Goal: Task Accomplishment & Management: Use online tool/utility

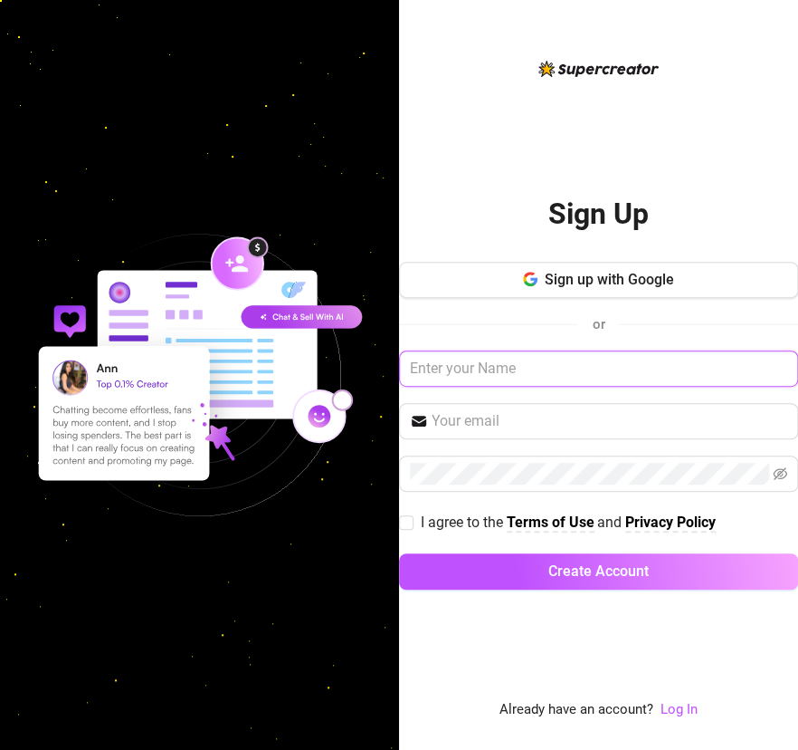
click at [522, 376] on input "text" at bounding box center [598, 368] width 399 height 36
click at [683, 711] on link "Log In" at bounding box center [679, 709] width 37 height 16
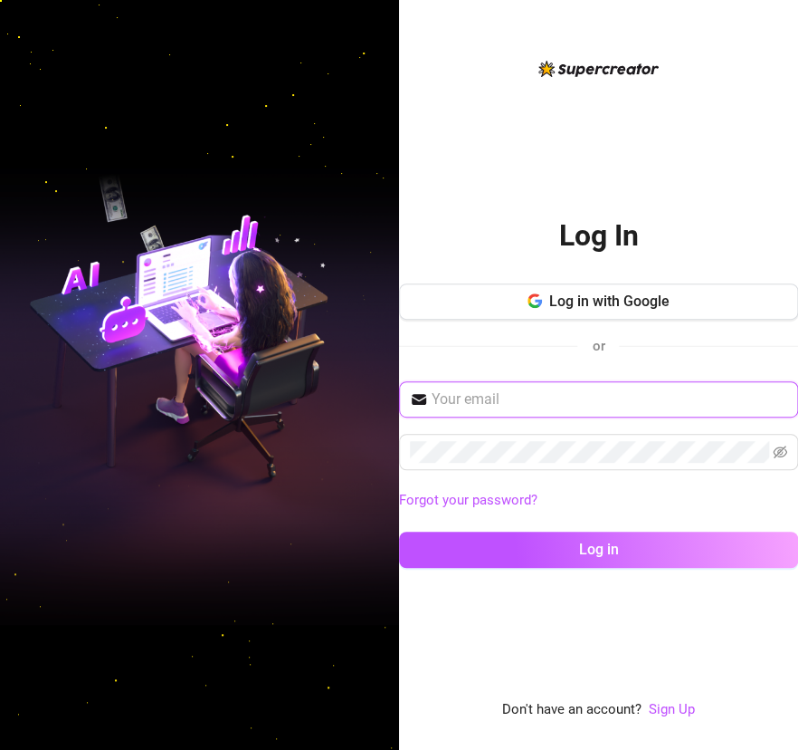
click at [458, 405] on input "text" at bounding box center [610, 399] width 356 height 22
paste input "[EMAIL_ADDRESS][DOMAIN_NAME]"
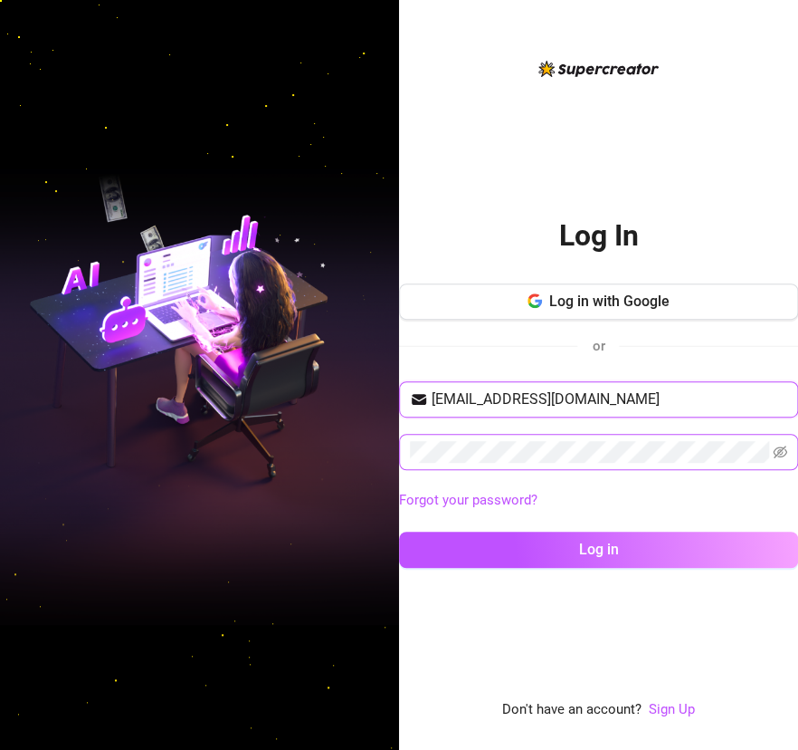
type input "[EMAIL_ADDRESS][DOMAIN_NAME]"
click at [774, 453] on icon "eye-invisible" at bounding box center [780, 451] width 14 height 14
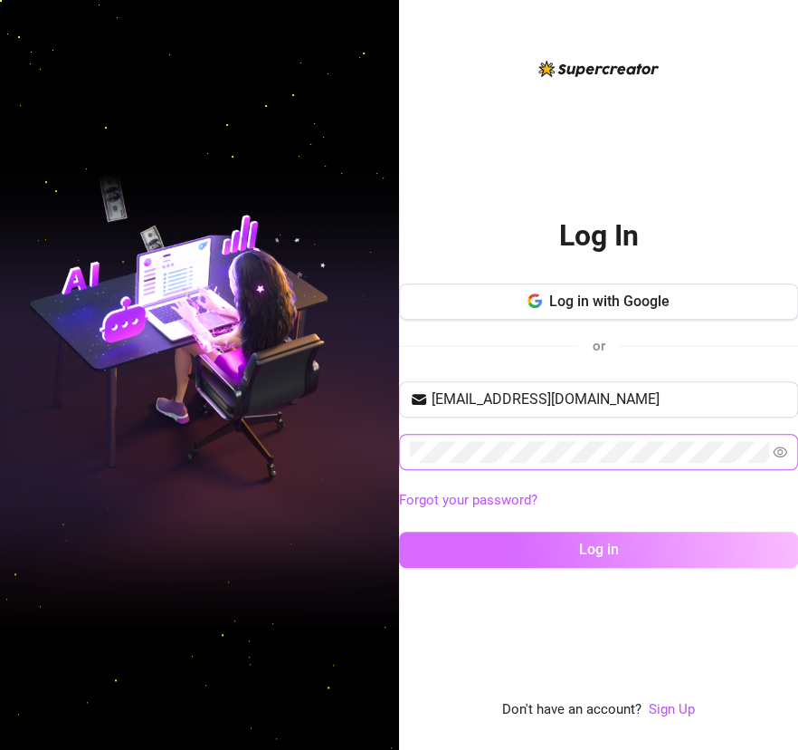
click at [646, 557] on button "Log in" at bounding box center [598, 549] width 399 height 36
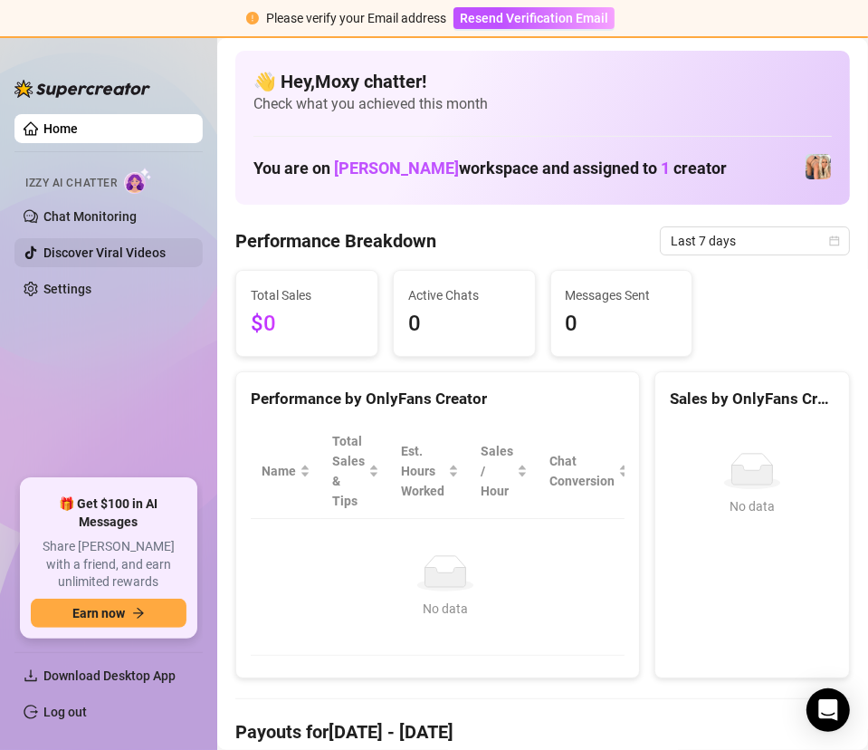
drag, startPoint x: 94, startPoint y: 209, endPoint x: 152, endPoint y: 242, distance: 66.5
click at [94, 209] on link "Chat Monitoring" at bounding box center [89, 216] width 93 height 14
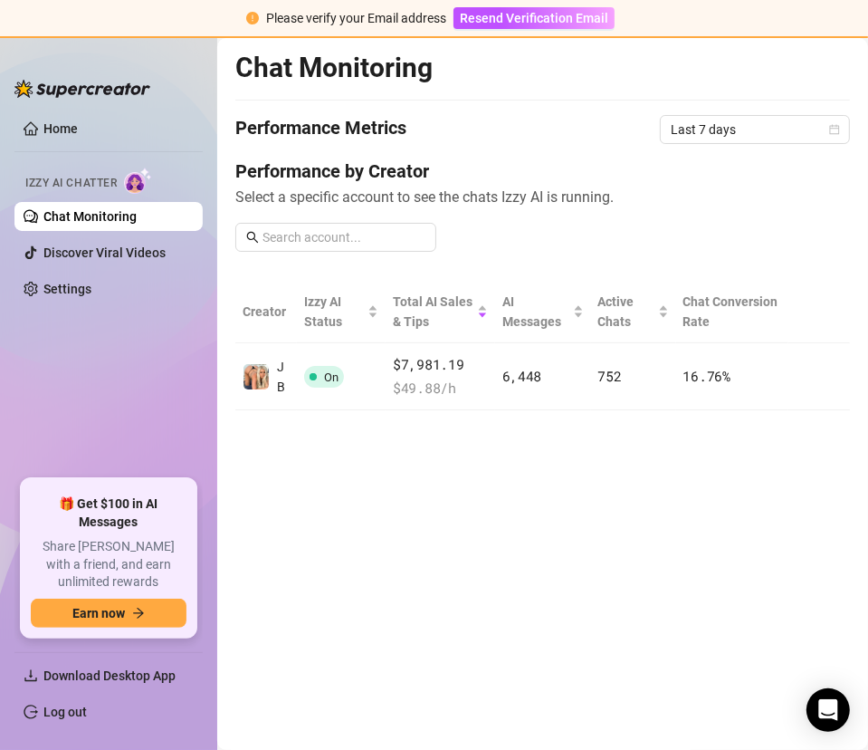
click at [442, 524] on main "Chat Monitoring Performance Metrics Last 7 days Performance by Creator Select a…" at bounding box center [542, 393] width 651 height 711
click at [388, 481] on main "Chat Monitoring Performance Metrics Last 7 days Performance by Creator Select a…" at bounding box center [542, 393] width 651 height 711
